Goal: Task Accomplishment & Management: Complete application form

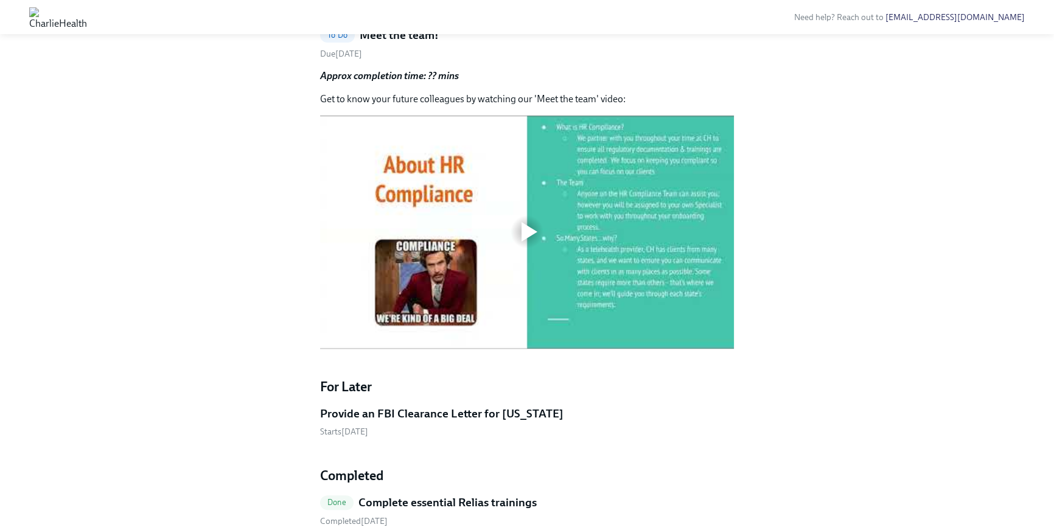
scroll to position [417, 0]
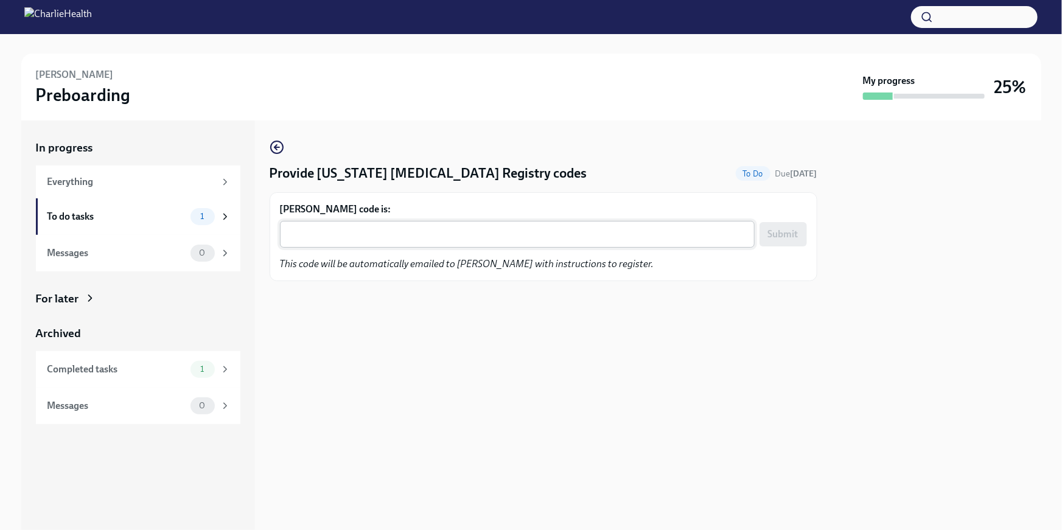
click at [351, 226] on div "x ​" at bounding box center [517, 234] width 475 height 27
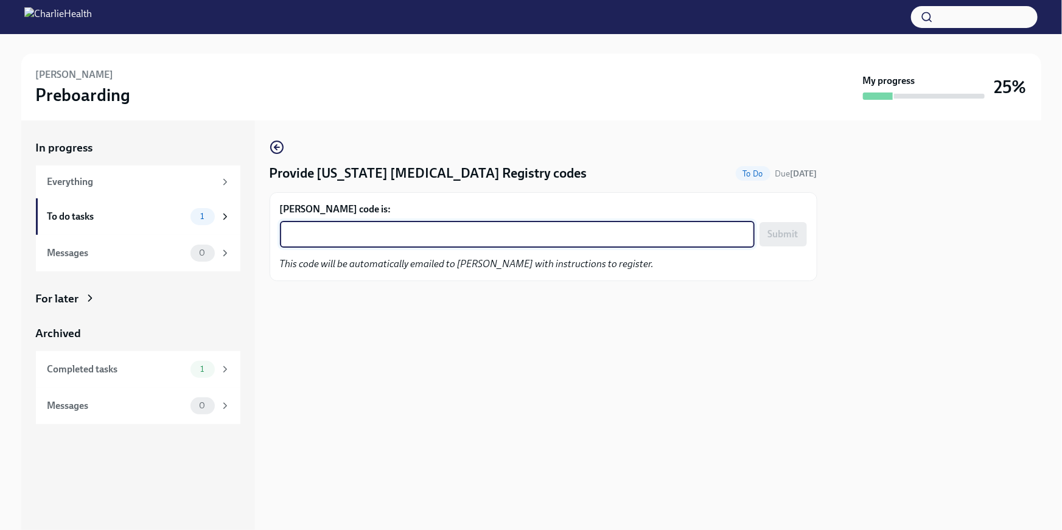
paste textarea "XRFNRTSKFWLZ"
type textarea "XRFNRTSKFWLZ"
click at [784, 235] on span "Submit" at bounding box center [783, 234] width 30 height 12
